Goal: Complete application form

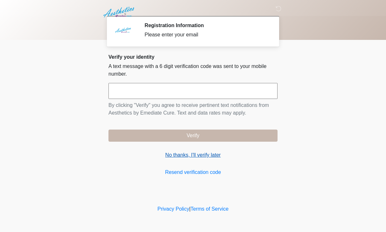
click at [210, 158] on link "No thanks, I'll verify later" at bounding box center [192, 155] width 169 height 8
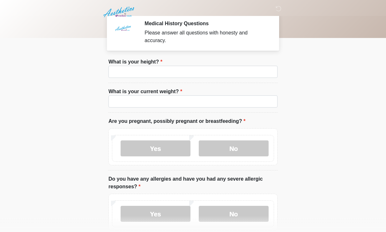
scroll to position [2, 0]
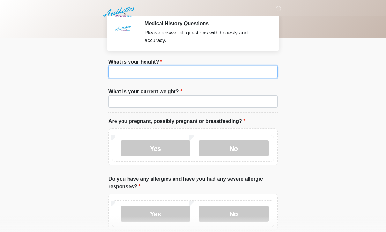
click at [230, 71] on input "What is your height?" at bounding box center [192, 72] width 169 height 12
type input "*"
type input "***"
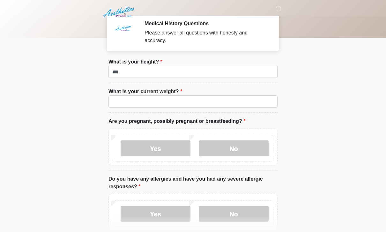
click at [222, 112] on li "What is your current weight? What is your current weight?" at bounding box center [192, 100] width 169 height 25
click at [240, 111] on li "What is your current weight? What is your current weight?" at bounding box center [192, 100] width 169 height 25
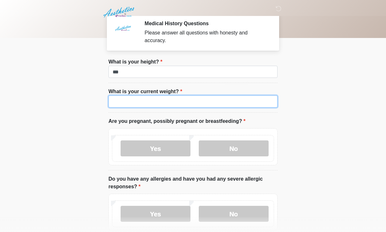
click at [247, 102] on input "What is your current weight?" at bounding box center [192, 101] width 169 height 12
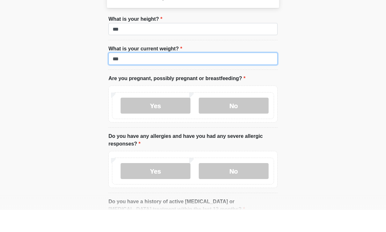
scroll to position [23, 0]
type input "***"
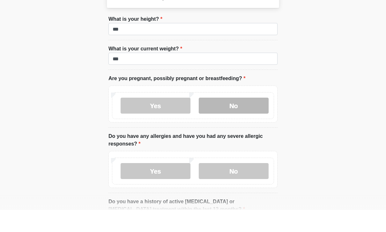
click at [253, 120] on label "No" at bounding box center [234, 128] width 70 height 16
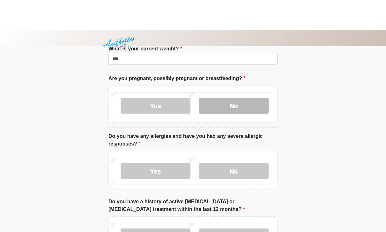
scroll to position [75, 0]
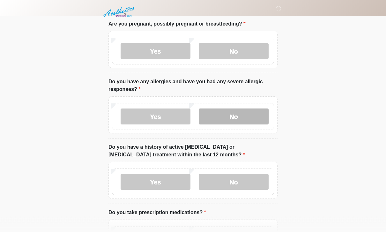
click at [253, 113] on label "No" at bounding box center [234, 117] width 70 height 16
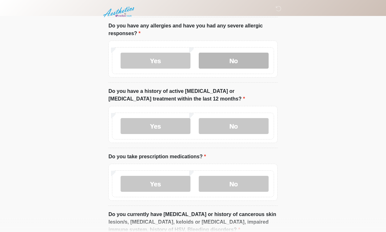
scroll to position [155, 0]
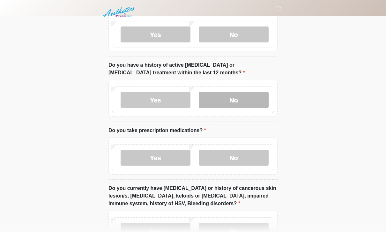
click at [251, 103] on label "No" at bounding box center [234, 100] width 70 height 16
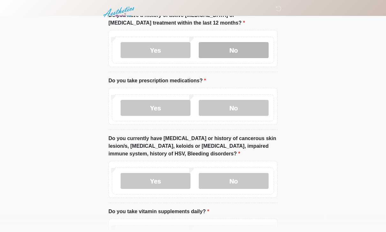
scroll to position [232, 0]
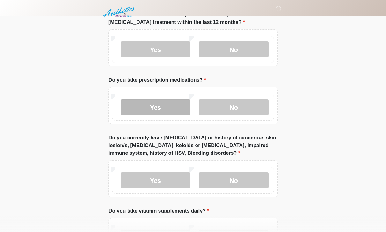
click at [161, 111] on label "Yes" at bounding box center [156, 107] width 70 height 16
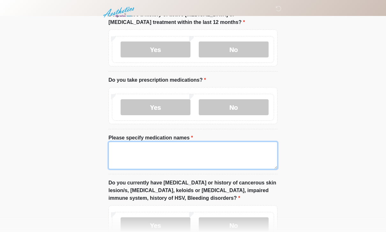
click at [212, 163] on textarea "Please specify medication names" at bounding box center [192, 155] width 169 height 27
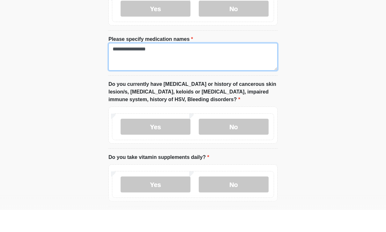
scroll to position [309, 0]
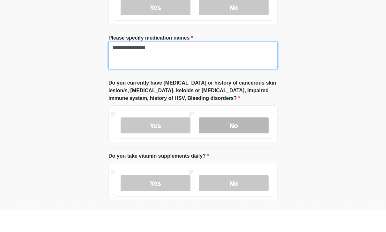
type textarea "**********"
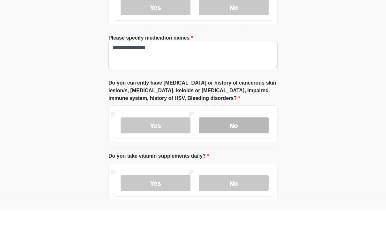
click at [256, 139] on label "No" at bounding box center [234, 147] width 70 height 16
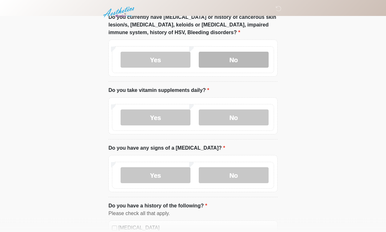
scroll to position [397, 0]
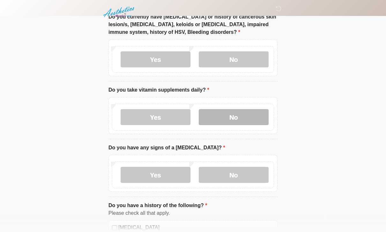
click at [252, 120] on label "No" at bounding box center [234, 117] width 70 height 16
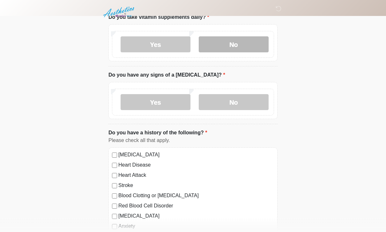
scroll to position [471, 0]
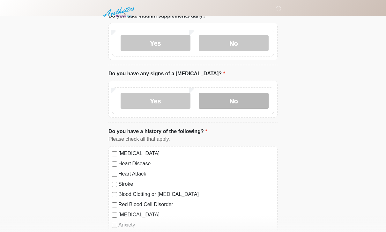
click at [245, 94] on label "No" at bounding box center [234, 101] width 70 height 16
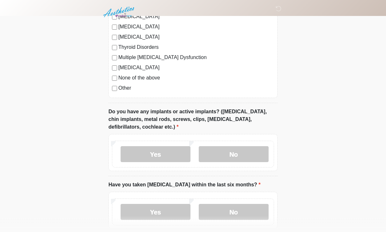
scroll to position [700, 0]
click at [240, 148] on label "No" at bounding box center [234, 154] width 70 height 16
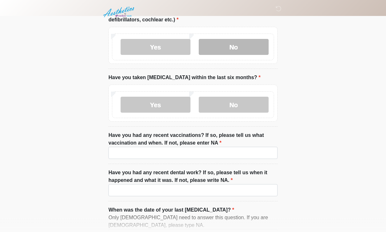
scroll to position [808, 0]
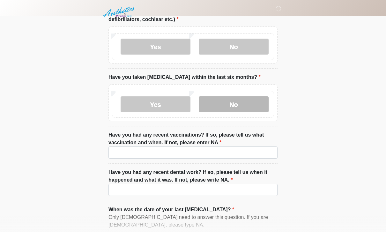
click at [246, 106] on label "No" at bounding box center [234, 104] width 70 height 16
click at [227, 160] on li "Have you had any recent vaccinations? If so, please tell us what vaccination an…" at bounding box center [192, 147] width 169 height 33
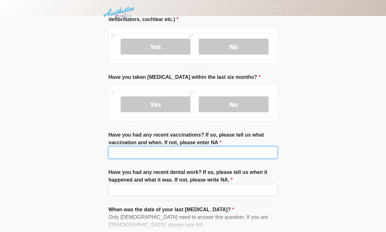
click at [249, 150] on input "Have you had any recent vaccinations? If so, please tell us what vaccination an…" at bounding box center [192, 152] width 169 height 12
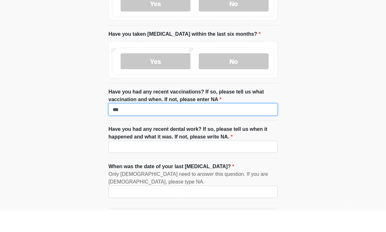
scroll to position [832, 0]
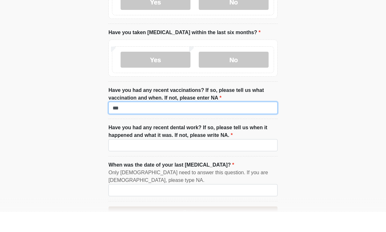
type input "***"
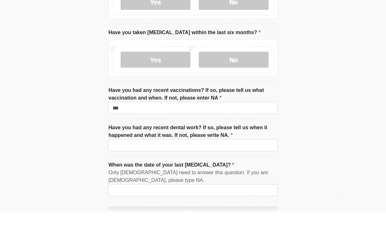
click at [245, 144] on label "Have you had any recent dental work? If so, please tell us when it happened and…" at bounding box center [192, 151] width 169 height 15
click at [245, 160] on input "Have you had any recent dental work? If so, please tell us when it happened and…" at bounding box center [192, 166] width 169 height 12
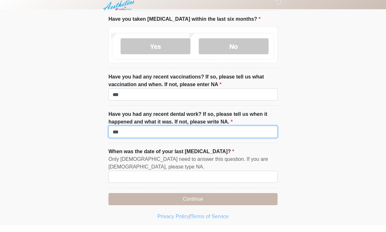
scroll to position [871, 0]
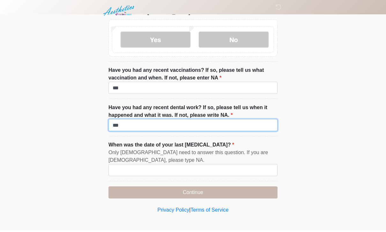
type input "***"
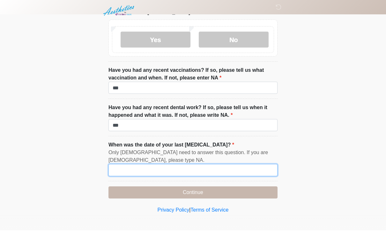
click at [237, 166] on input "When was the date of your last menstrual cycle?" at bounding box center [192, 172] width 169 height 12
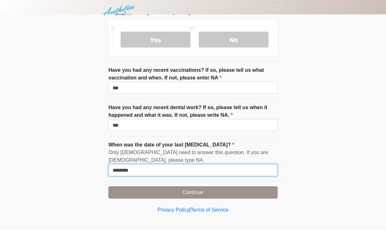
type input "*******"
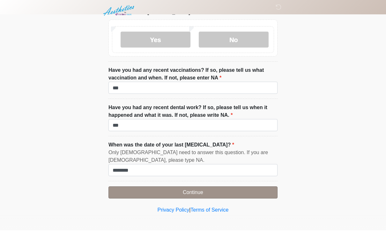
click at [256, 188] on button "Continue" at bounding box center [192, 194] width 169 height 12
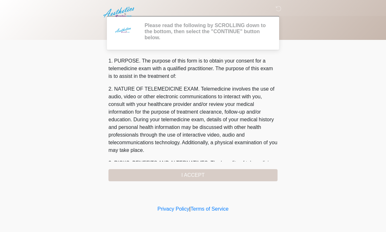
scroll to position [0, 0]
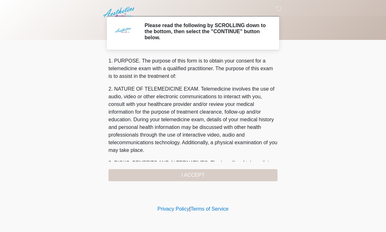
click at [236, 175] on div "1. PURPOSE. The purpose of this form is to obtain your consent for a telemedici…" at bounding box center [192, 119] width 169 height 124
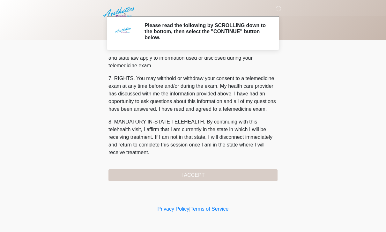
click at [237, 168] on div "1. PURPOSE. The purpose of this form is to obtain your consent for a telemedici…" at bounding box center [192, 119] width 169 height 124
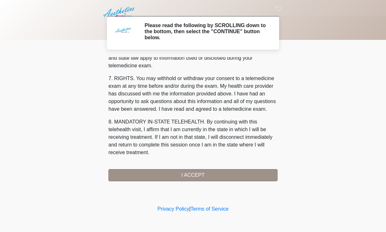
click at [238, 180] on button "I ACCEPT" at bounding box center [192, 175] width 169 height 12
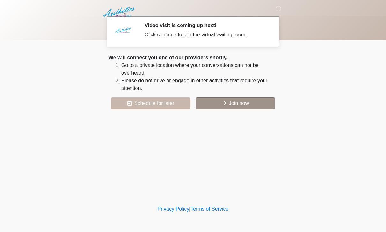
click at [255, 101] on button "Join now" at bounding box center [235, 103] width 79 height 12
